Goal: Task Accomplishment & Management: Manage account settings

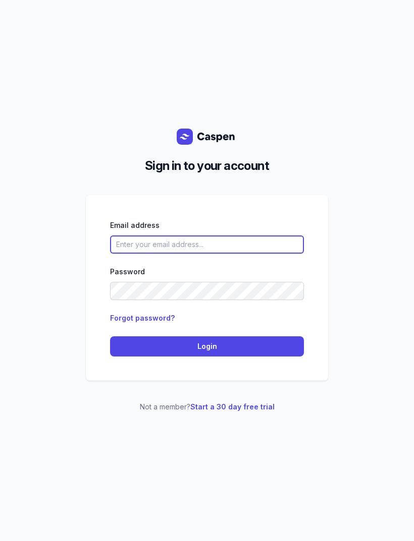
type input "[EMAIL_ADDRESS][DOMAIN_NAME]"
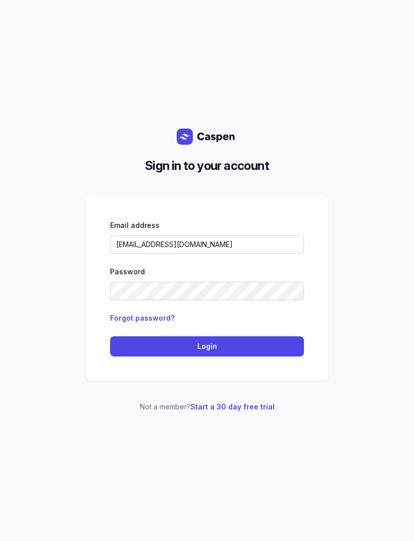
click at [250, 353] on span "Login" at bounding box center [207, 347] width 182 height 12
click at [253, 353] on span "Login" at bounding box center [207, 347] width 182 height 12
click at [241, 353] on span "Login" at bounding box center [207, 347] width 182 height 12
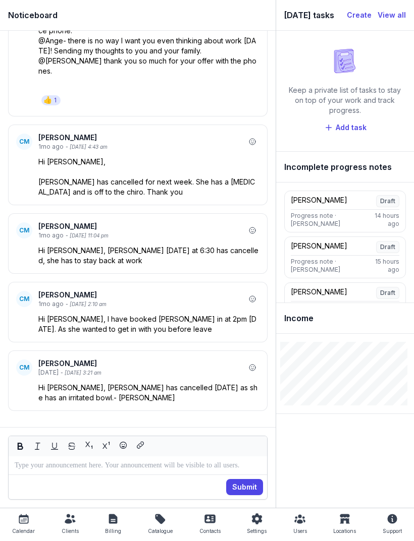
click at [28, 526] on div "Calendar" at bounding box center [23, 531] width 23 height 12
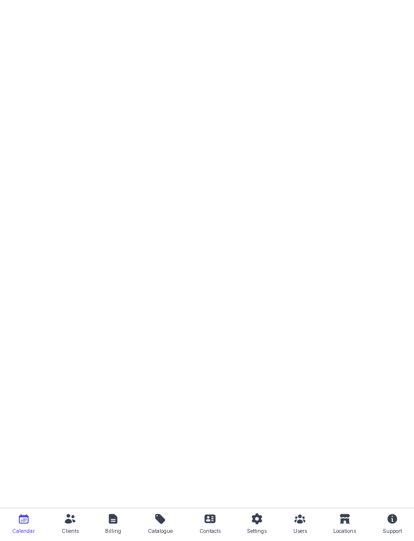
select select "week"
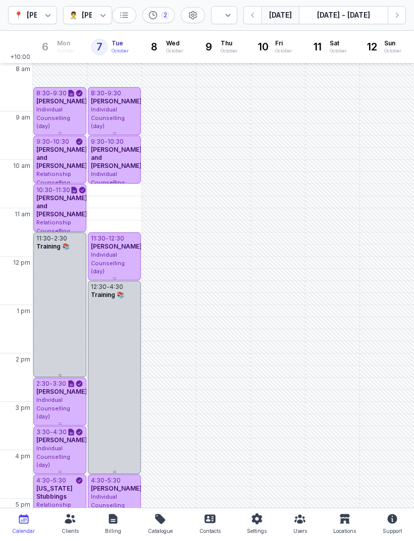
click at [112, 108] on span "Individual Counselling (day)" at bounding box center [108, 118] width 34 height 24
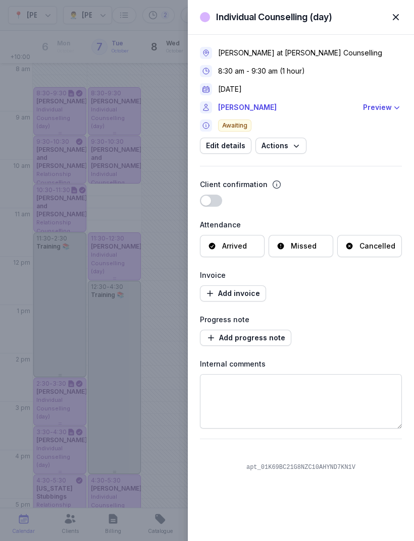
click at [247, 111] on link "[PERSON_NAME]" at bounding box center [287, 107] width 139 height 12
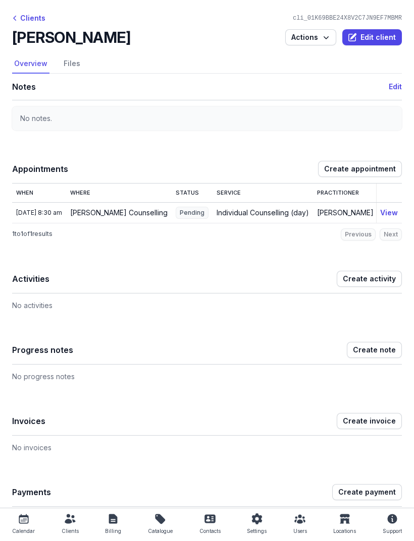
click at [22, 519] on icon at bounding box center [24, 521] width 6 height 4
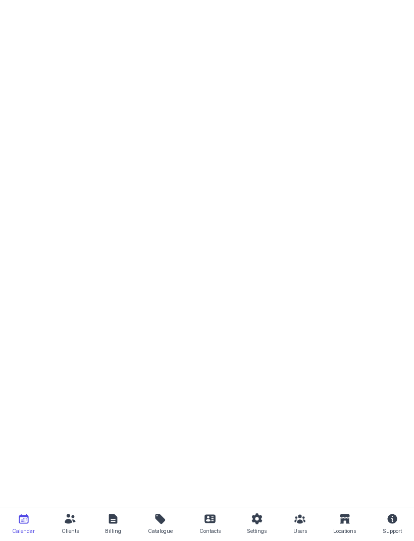
select select "week"
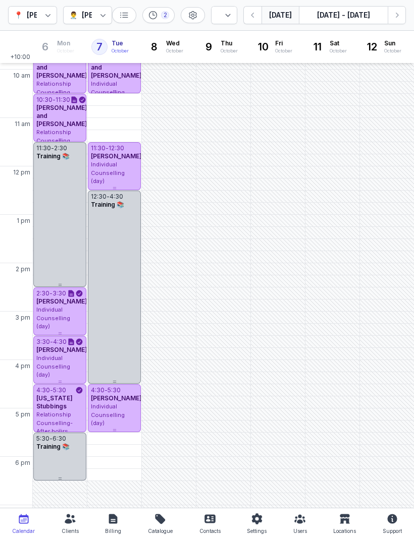
scroll to position [91, 0]
click at [120, 438] on div "5:30 PM - Tue" at bounding box center [112, 438] width 47 height 10
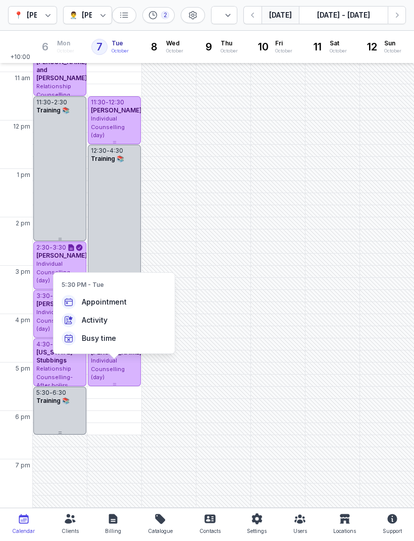
scroll to position [136, 0]
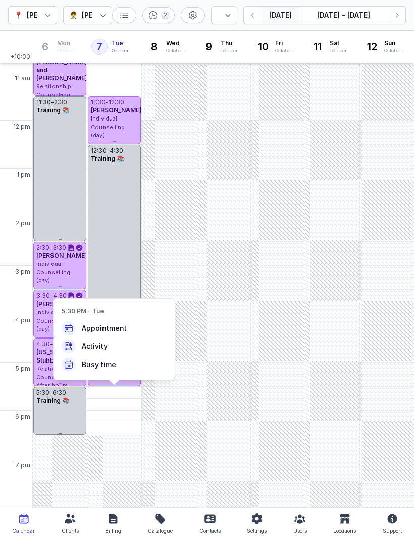
click at [66, 408] on div "5:30 - 6:30 Training 📚" at bounding box center [59, 411] width 53 height 48
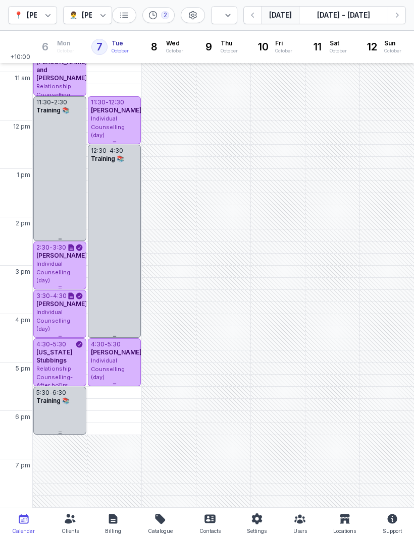
click at [120, 357] on div "[PERSON_NAME]" at bounding box center [114, 353] width 47 height 8
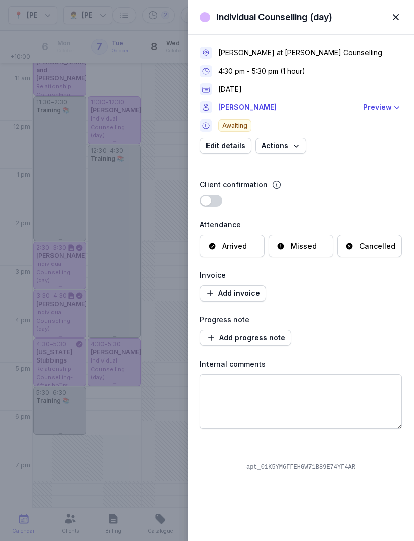
click at [269, 113] on link "[PERSON_NAME]" at bounding box center [287, 107] width 139 height 12
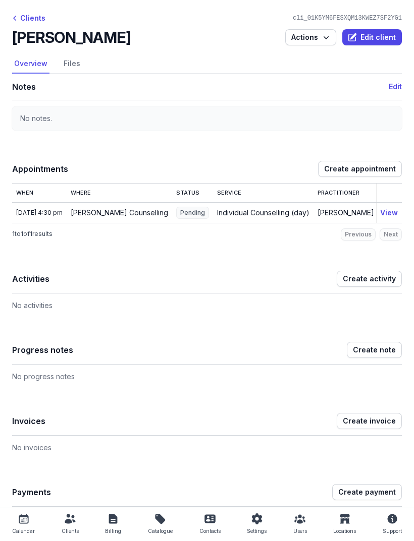
click at [21, 518] on icon at bounding box center [24, 519] width 12 height 12
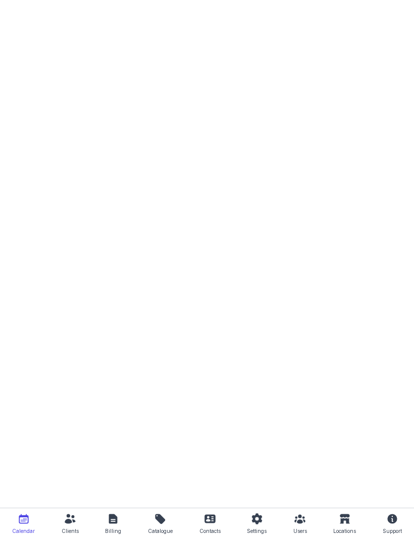
select select "week"
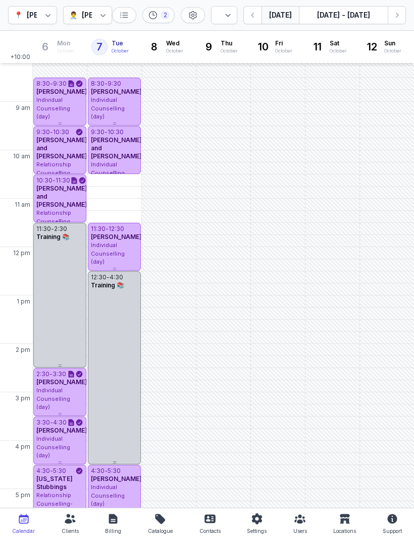
scroll to position [10, 0]
click at [398, 14] on icon "button" at bounding box center [397, 15] width 10 height 10
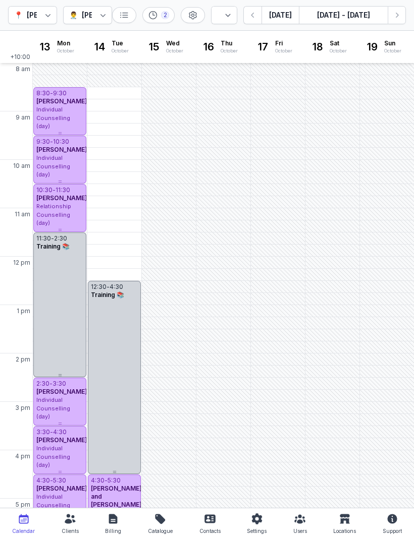
click at [115, 237] on div "11:30 AM - Tue" at bounding box center [113, 239] width 48 height 10
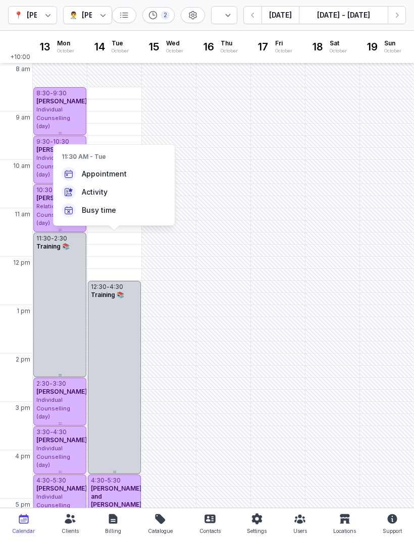
click at [117, 174] on span "Appointment" at bounding box center [104, 174] width 45 height 10
select select
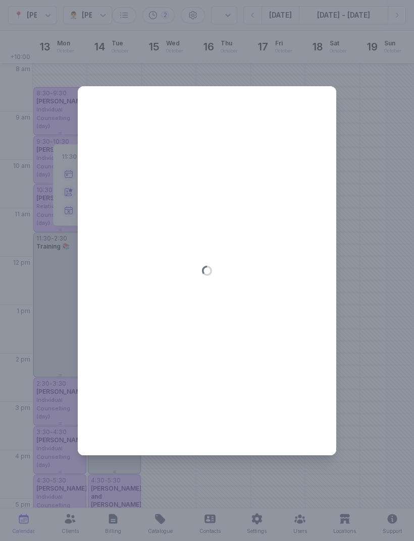
type input "[DATE]"
select select "11:30"
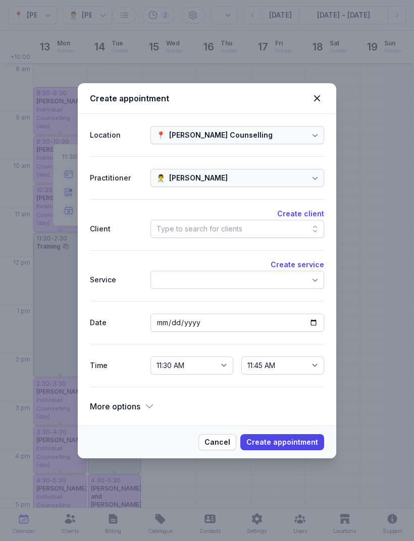
click at [314, 103] on icon at bounding box center [317, 98] width 12 height 12
select select
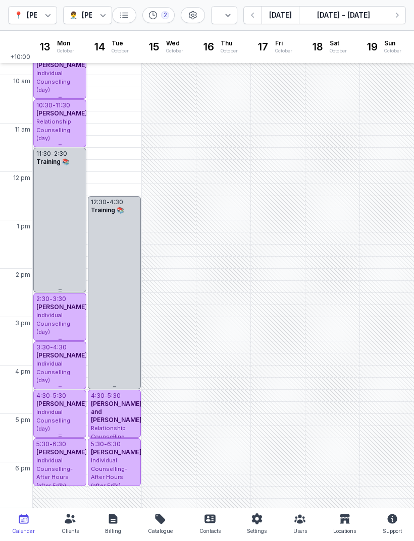
scroll to position [87, 0]
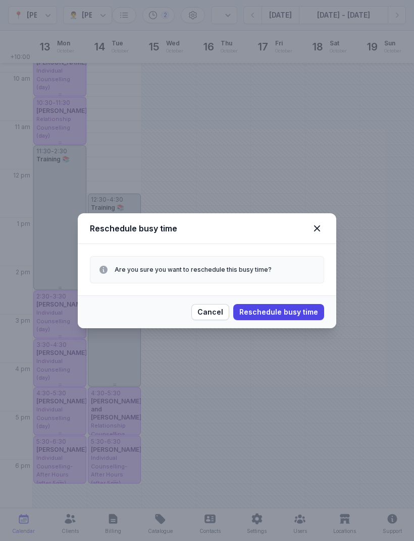
click at [212, 311] on span "Cancel" at bounding box center [210, 312] width 26 height 12
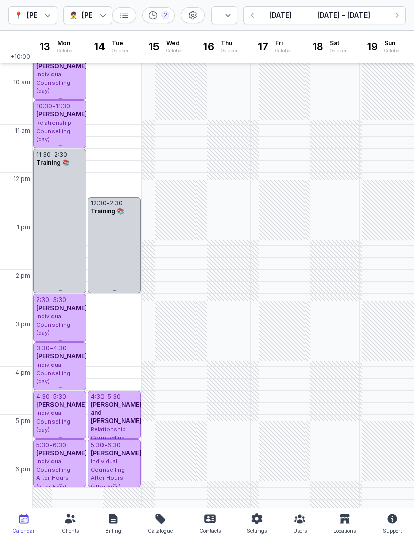
scroll to position [84, 0]
click at [280, 17] on button "[DATE]" at bounding box center [279, 15] width 37 height 18
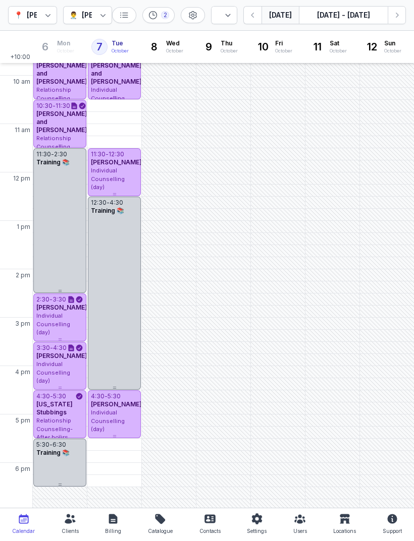
click at [70, 524] on icon at bounding box center [70, 519] width 12 height 12
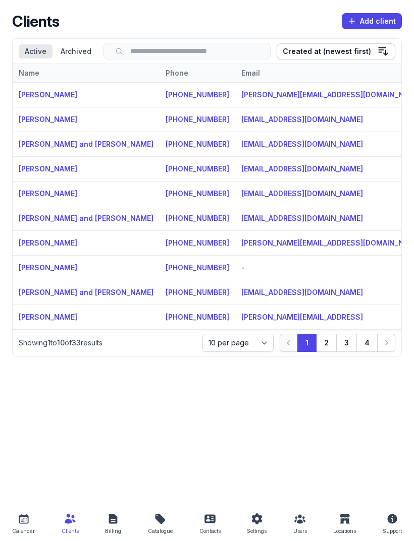
click at [325, 347] on button "2" at bounding box center [326, 343] width 21 height 18
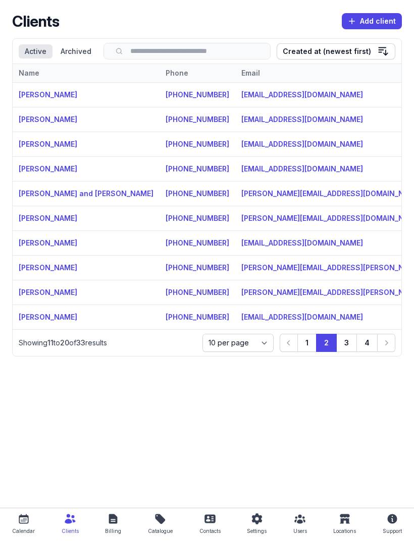
click at [343, 345] on button "3" at bounding box center [346, 343] width 21 height 18
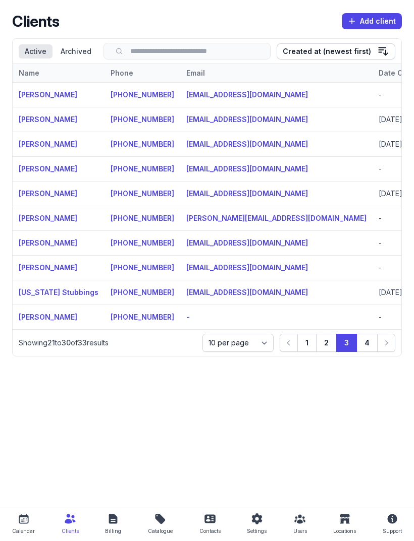
click at [367, 345] on button "4" at bounding box center [366, 343] width 21 height 18
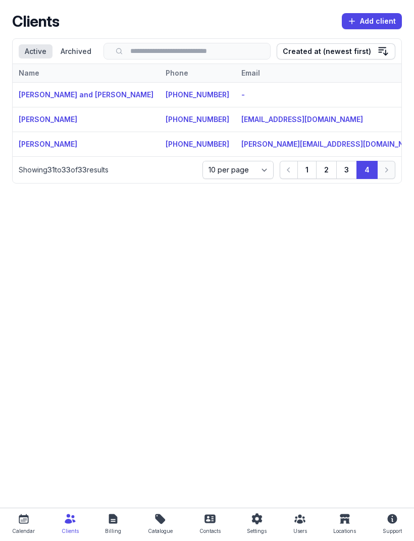
click at [54, 124] on link "[PERSON_NAME]" at bounding box center [48, 119] width 59 height 9
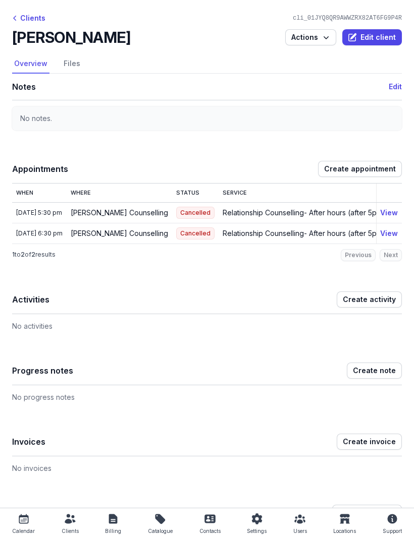
click at [387, 233] on button "View" at bounding box center [389, 234] width 18 height 12
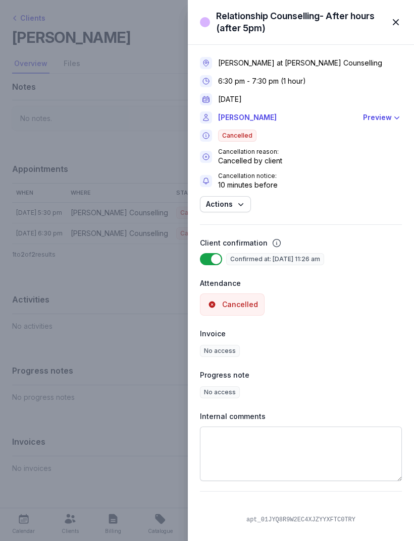
click at [392, 23] on span "button" at bounding box center [395, 22] width 22 height 22
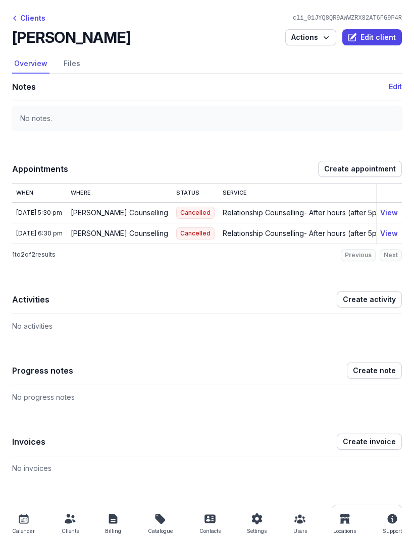
click at [23, 520] on icon at bounding box center [24, 519] width 12 height 12
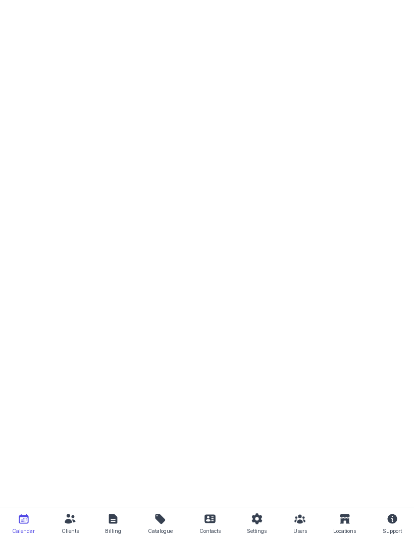
select select "week"
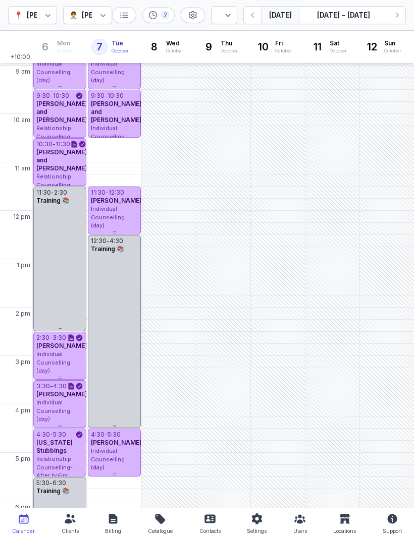
scroll to position [50, 0]
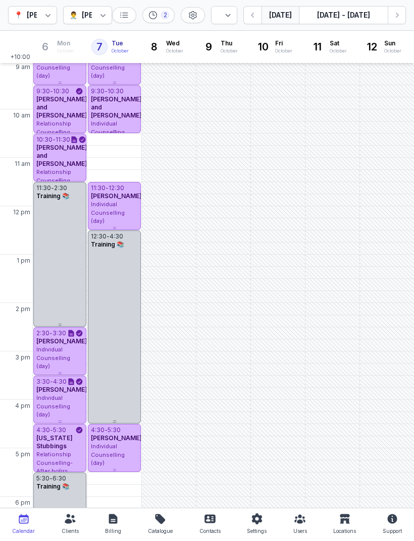
click at [109, 453] on span "Individual Counselling (day)" at bounding box center [108, 455] width 34 height 24
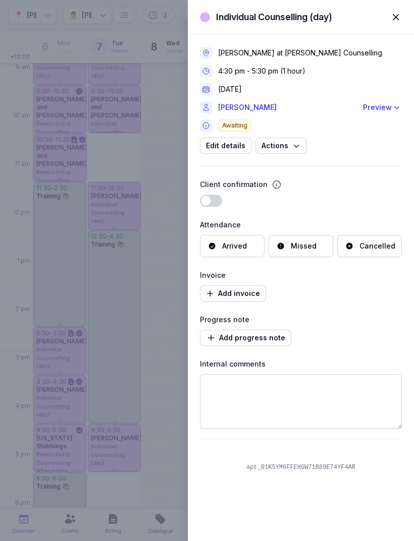
click at [264, 111] on link "[PERSON_NAME]" at bounding box center [287, 107] width 139 height 12
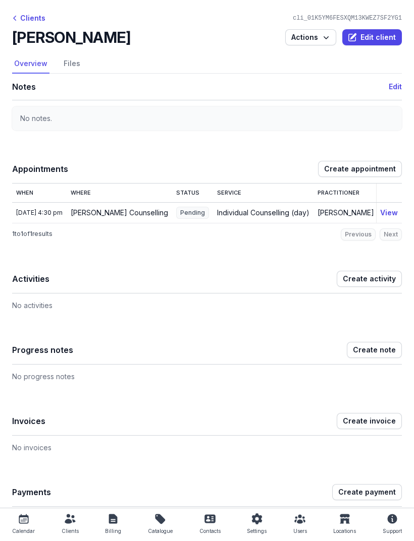
click at [387, 212] on button "View" at bounding box center [389, 213] width 18 height 12
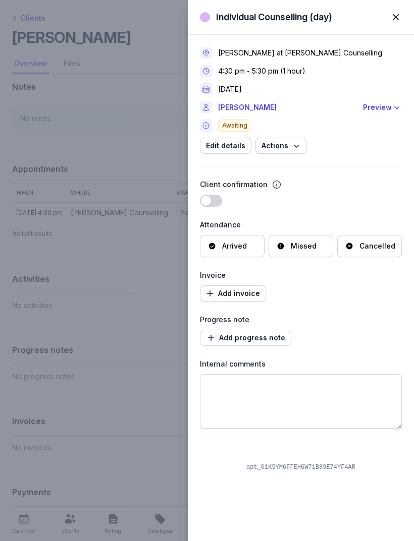
click at [395, 21] on span "button" at bounding box center [395, 17] width 22 height 22
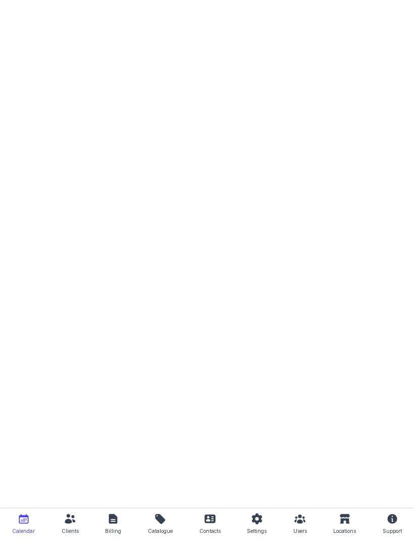
select select "week"
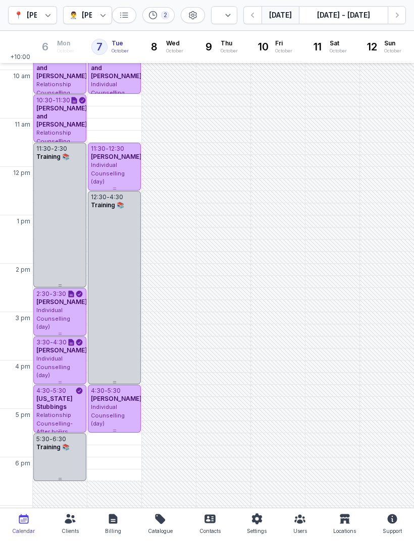
scroll to position [100, 0]
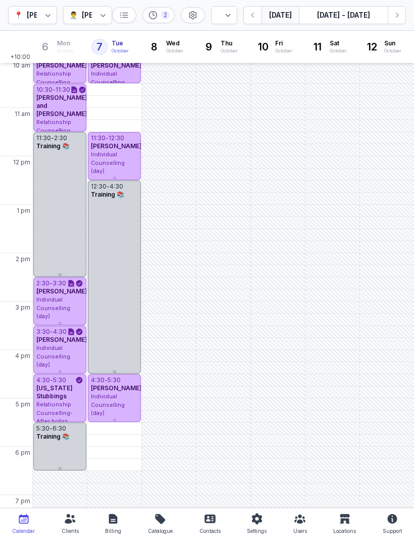
click at [168, 21] on div "2" at bounding box center [158, 15] width 32 height 16
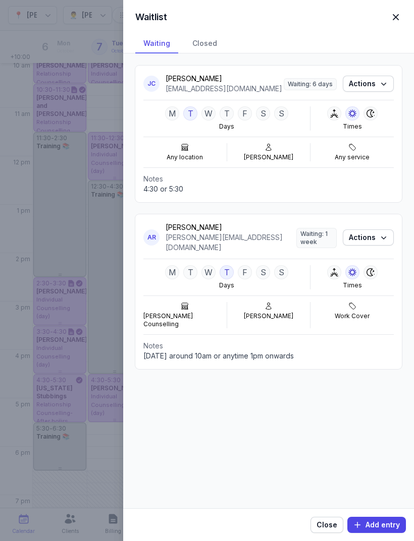
click at [392, 12] on span "button" at bounding box center [395, 17] width 22 height 22
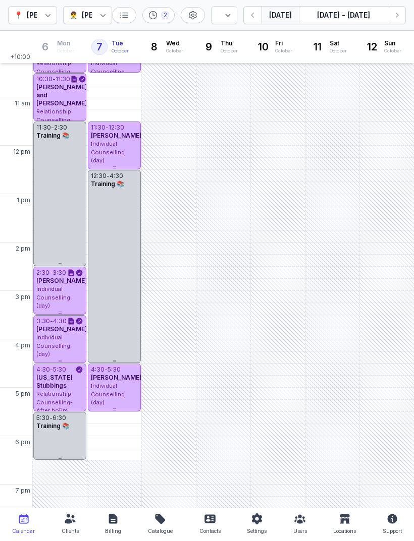
scroll to position [111, 0]
click at [396, 19] on icon "button" at bounding box center [397, 15] width 10 height 10
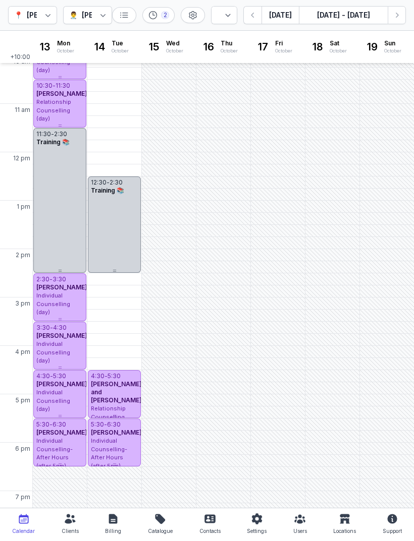
scroll to position [104, 0]
click at [123, 334] on div "3:30 PM - Tue" at bounding box center [114, 328] width 54 height 12
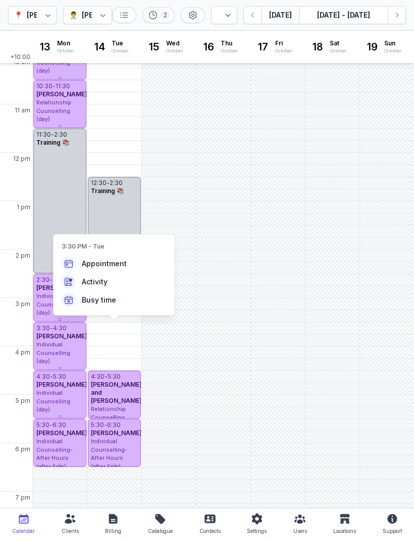
click at [111, 299] on span "Busy time" at bounding box center [99, 300] width 34 height 10
select select
type input "[DATE]"
select select "15:30"
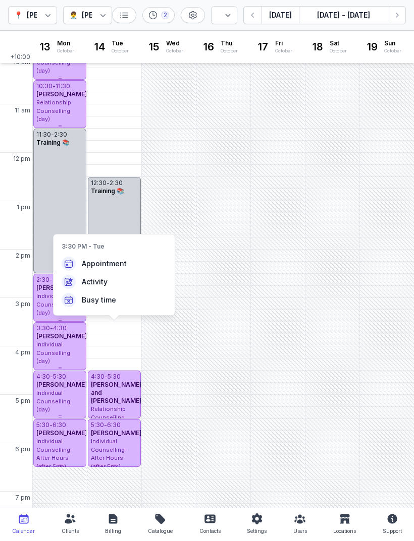
select select "16:30"
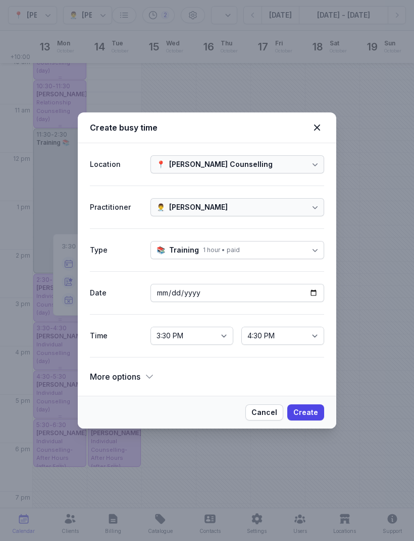
click at [264, 252] on div "📚 Training 1 hour • paid" at bounding box center [237, 250] width 174 height 18
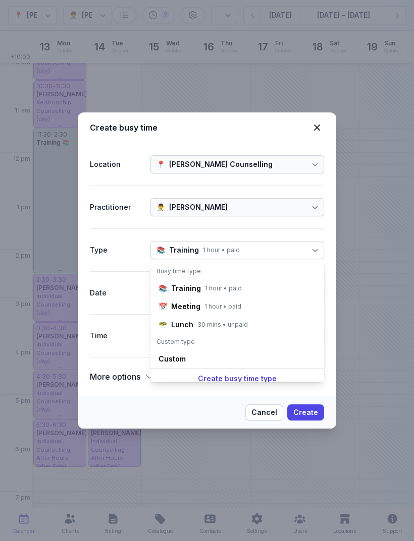
click at [178, 358] on div "Custom" at bounding box center [171, 359] width 27 height 10
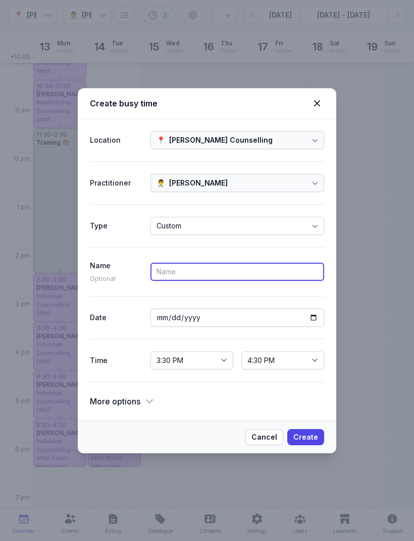
click at [234, 275] on input at bounding box center [237, 272] width 174 height 18
type input "Hold [US_STATE]"
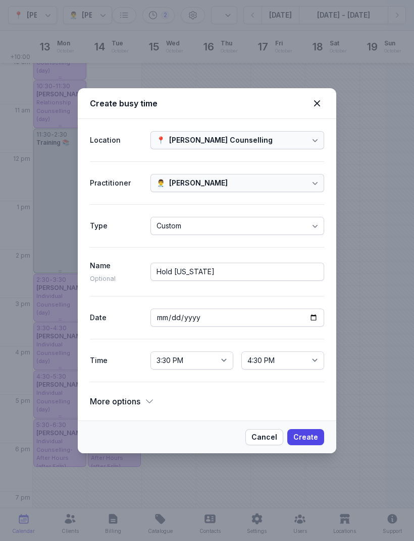
click at [313, 438] on span "Create" at bounding box center [305, 437] width 25 height 12
select select
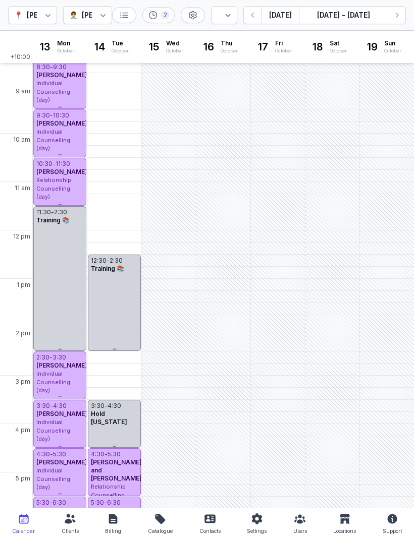
scroll to position [20, 0]
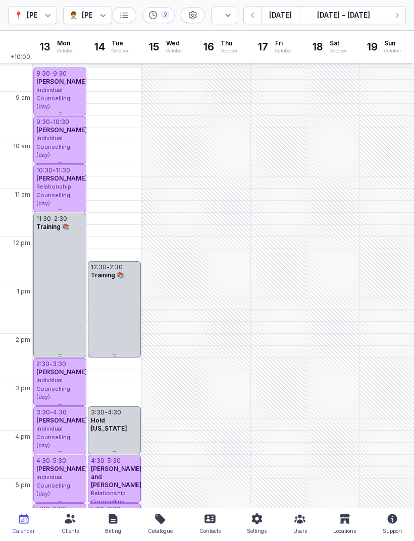
click at [393, 17] on icon "button" at bounding box center [397, 15] width 10 height 10
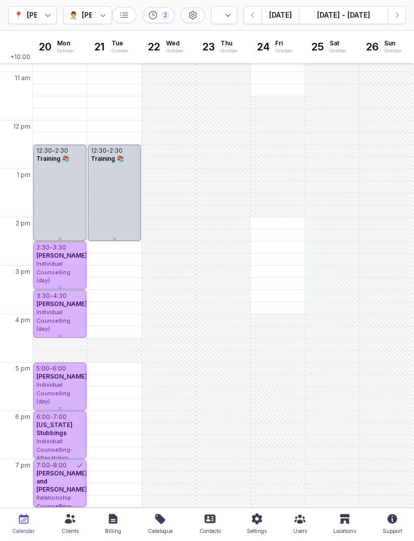
scroll to position [136, 0]
click at [68, 482] on span "[PERSON_NAME] and [PERSON_NAME]" at bounding box center [61, 482] width 51 height 24
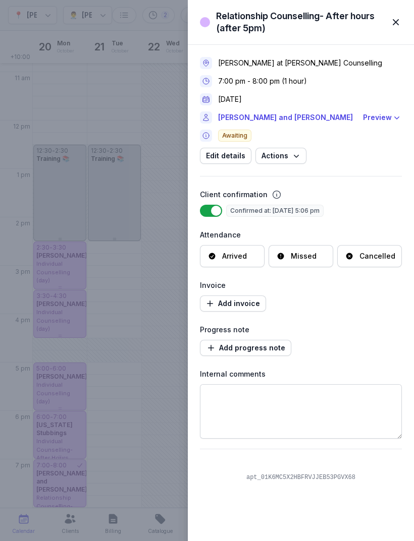
click at [278, 120] on link "[PERSON_NAME] and [PERSON_NAME]" at bounding box center [287, 118] width 139 height 12
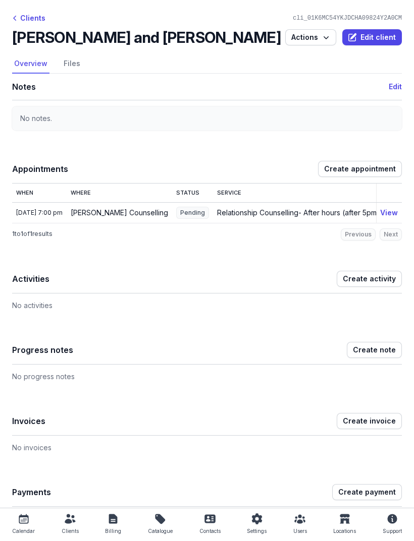
select select "week"
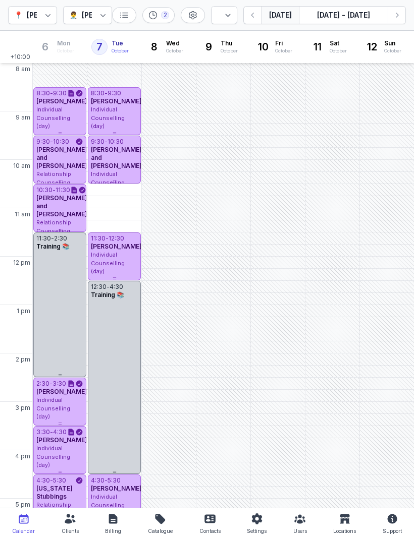
click at [391, 16] on button "Next week" at bounding box center [397, 15] width 18 height 18
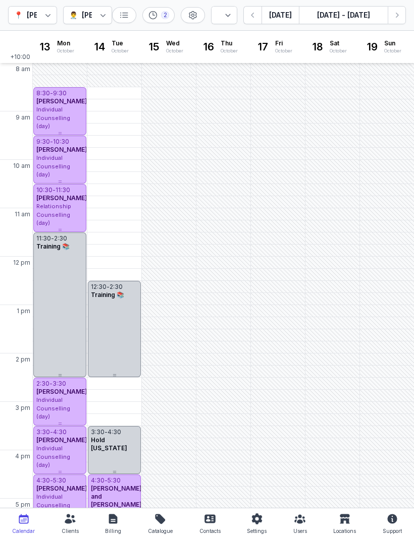
click at [394, 18] on icon "button" at bounding box center [397, 15] width 10 height 10
